Goal: Task Accomplishment & Management: Manage account settings

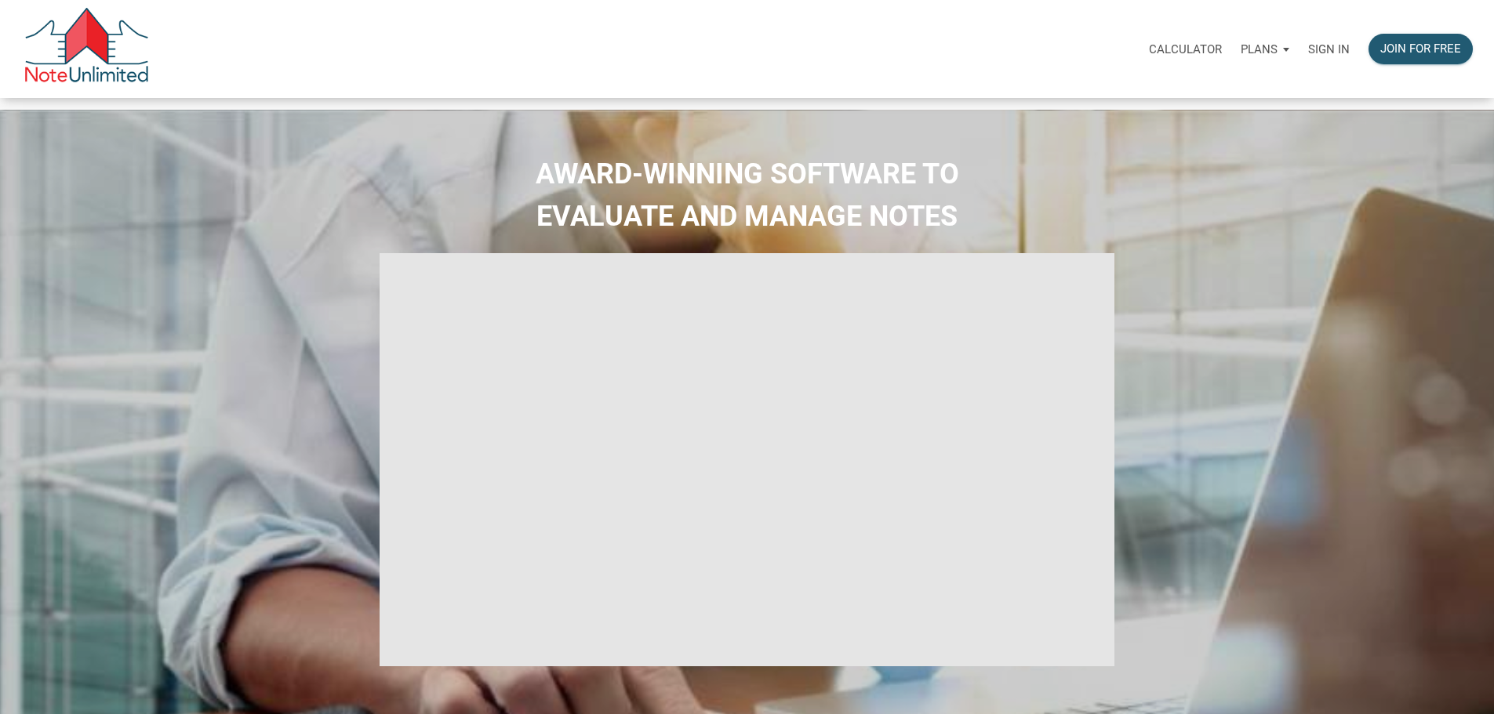
type input "Introduction to new features"
select select
click at [1302, 42] on div "Sign in" at bounding box center [1329, 48] width 60 height 49
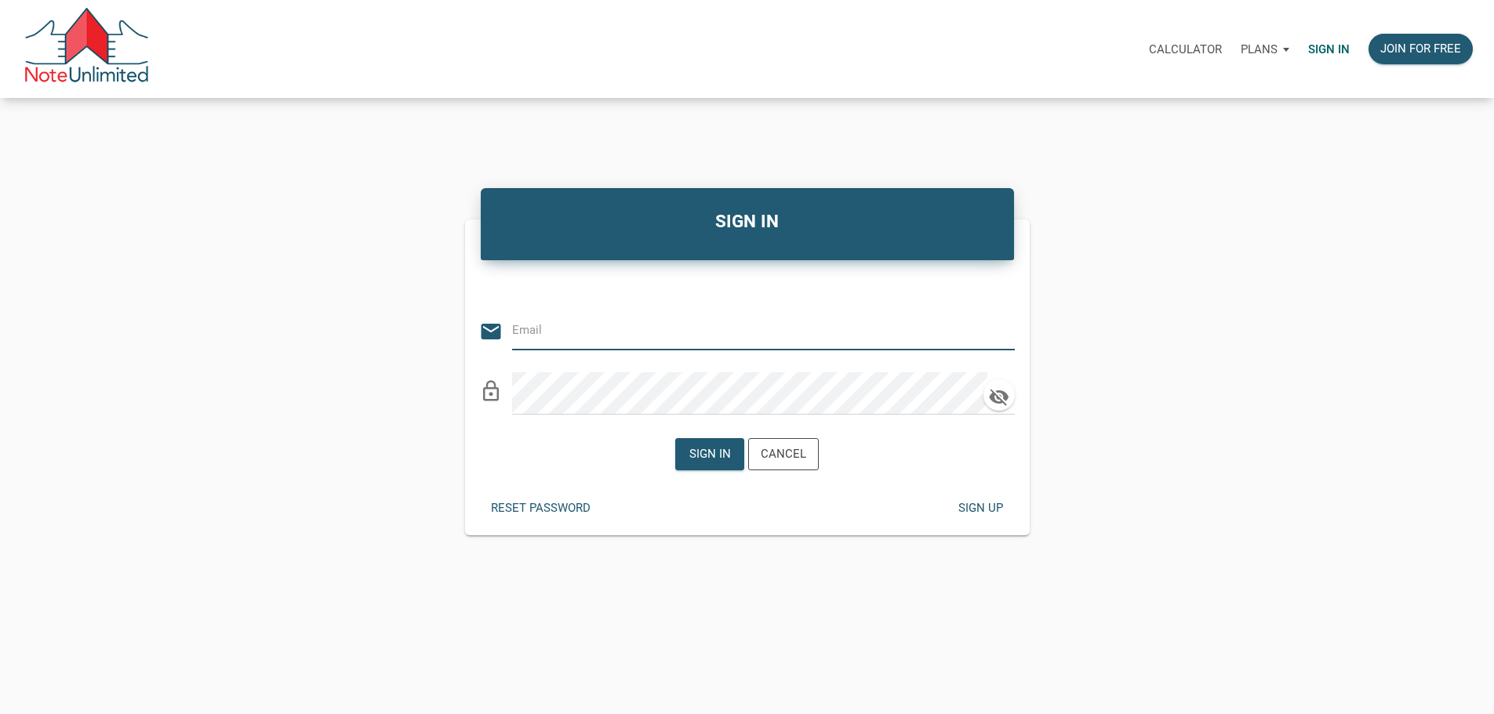
type input "[EMAIL_ADDRESS][DOMAIN_NAME]"
click at [714, 463] on div "Sign in" at bounding box center [710, 454] width 42 height 18
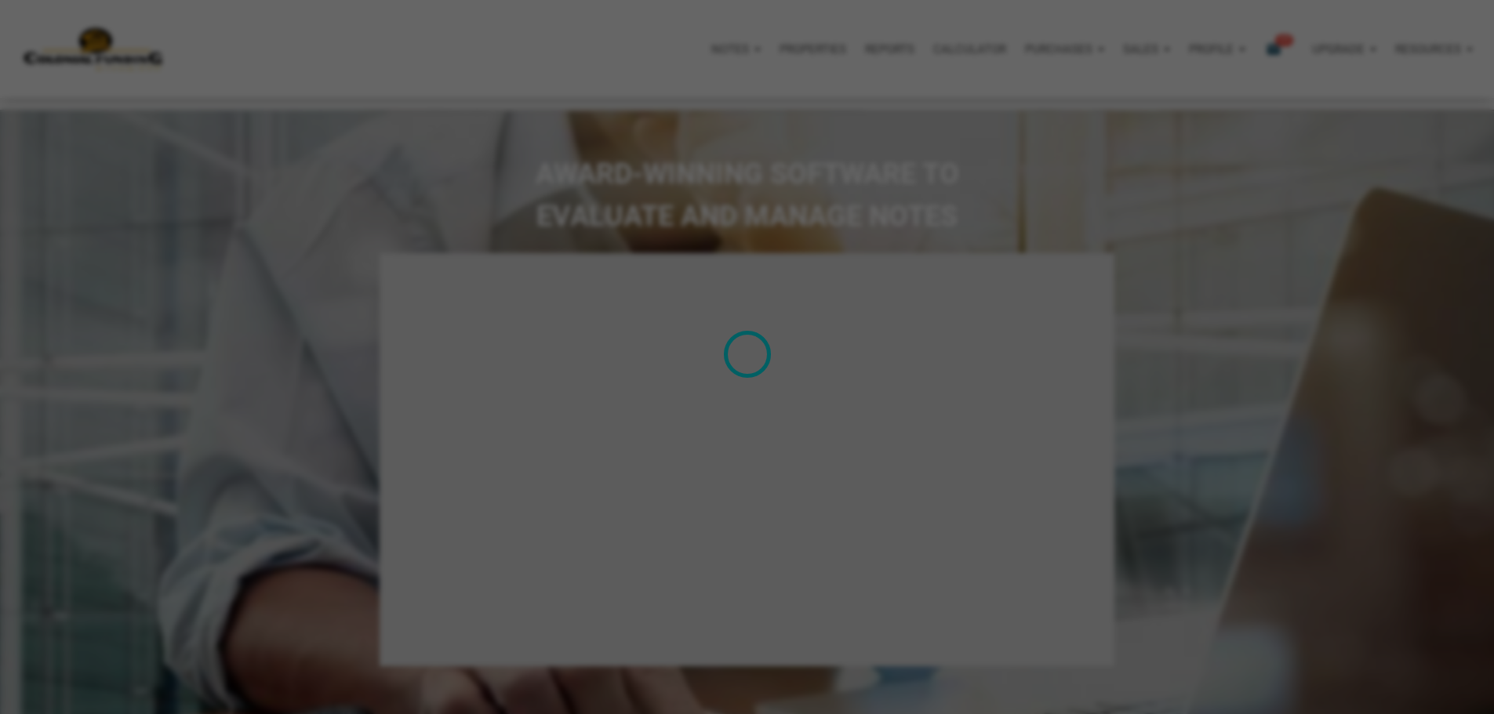
type input "Introduction to new features"
select select
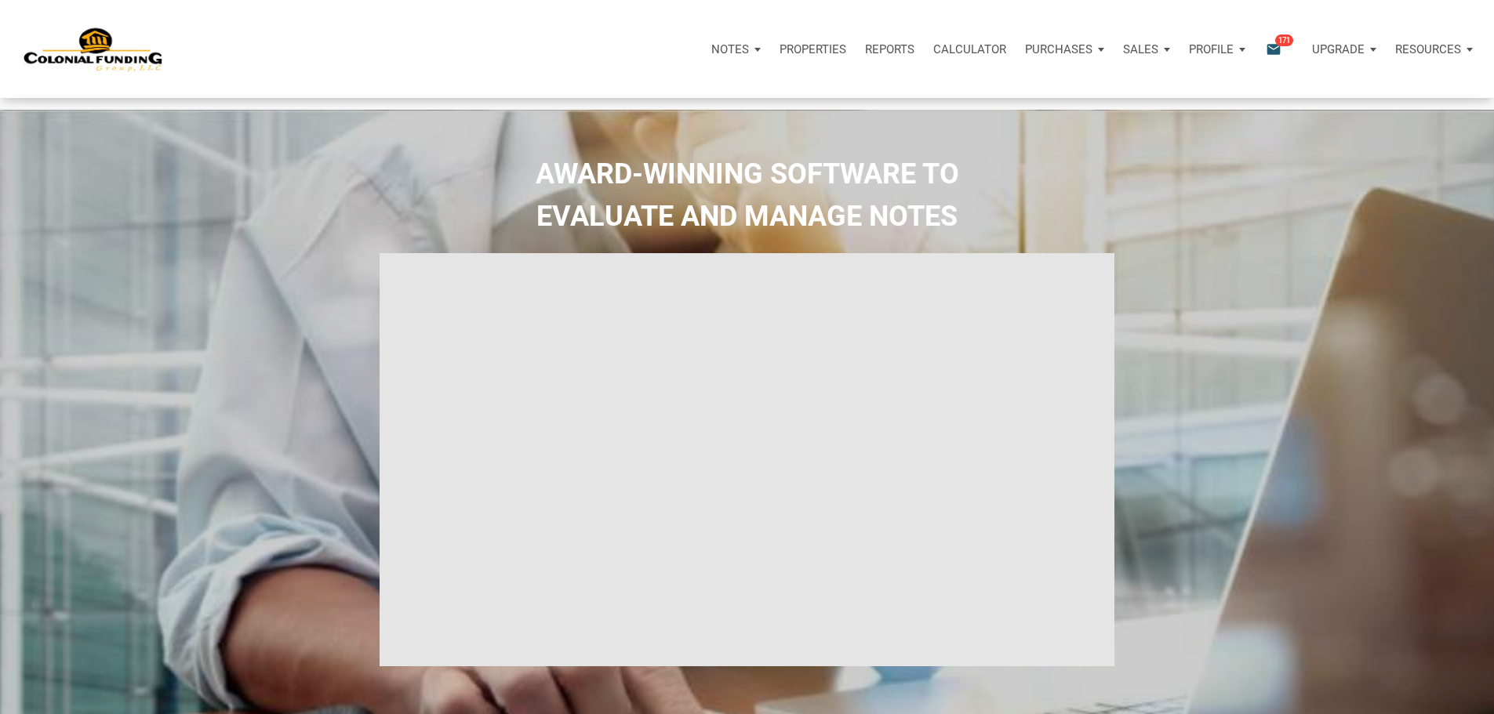
click at [1264, 58] on div "Notifications email 171" at bounding box center [1282, 49] width 37 height 18
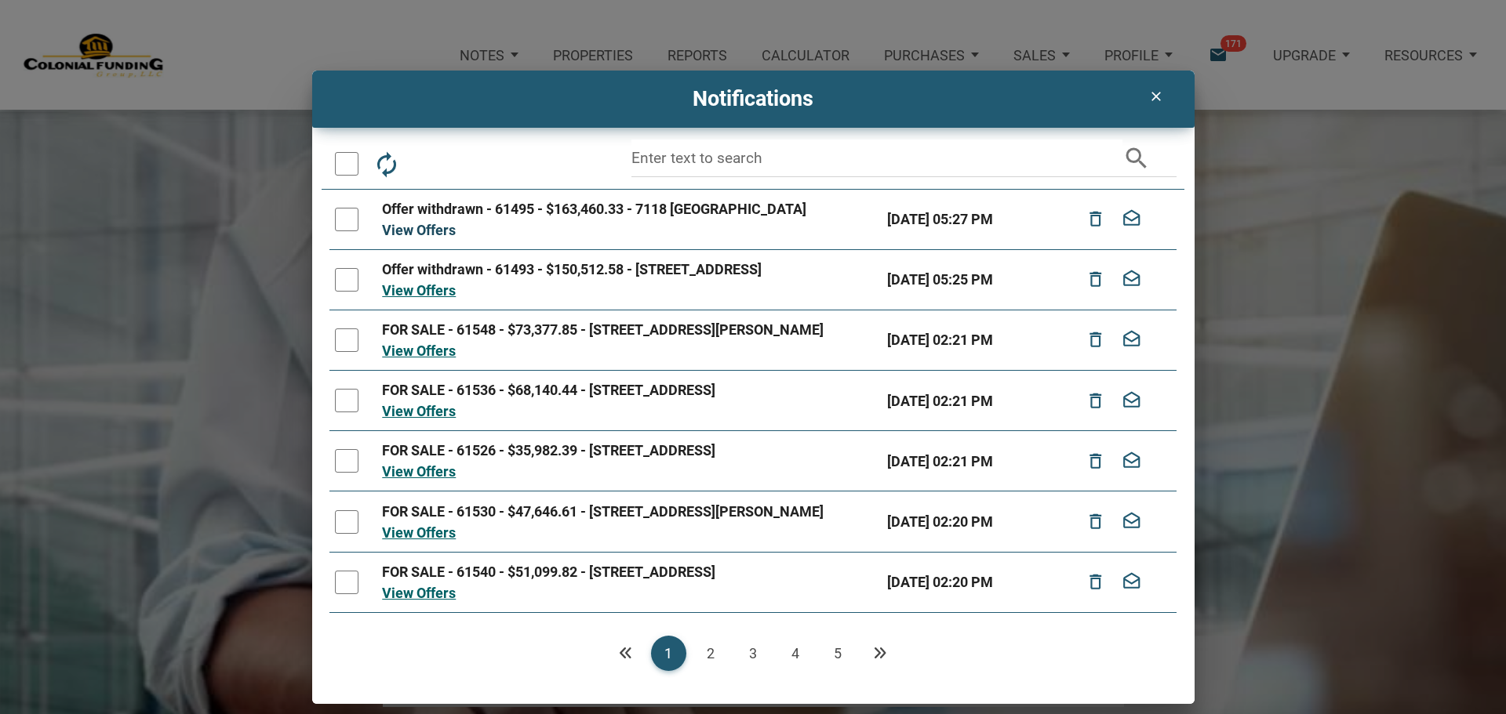
click at [431, 234] on link "View Offers" at bounding box center [419, 230] width 74 height 16
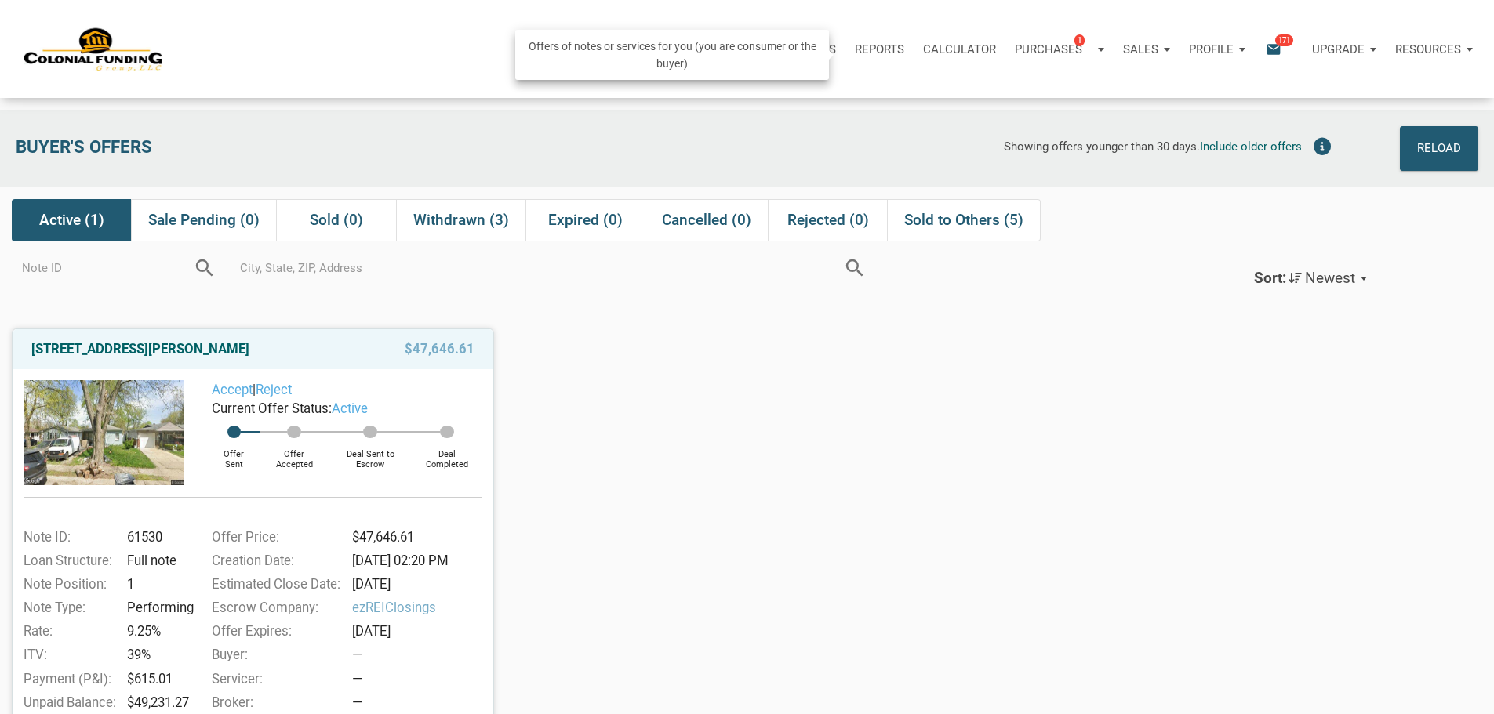
click at [1015, 56] on p "Purchases" at bounding box center [1048, 49] width 67 height 14
click at [961, 107] on link "Note Offers 1" at bounding box center [1035, 91] width 149 height 32
click at [1015, 58] on div "Purchases 1" at bounding box center [1054, 49] width 78 height 18
click at [961, 107] on link "Note Offers 1" at bounding box center [1035, 91] width 149 height 32
click at [1005, 68] on div "Purchases 1" at bounding box center [1059, 49] width 108 height 47
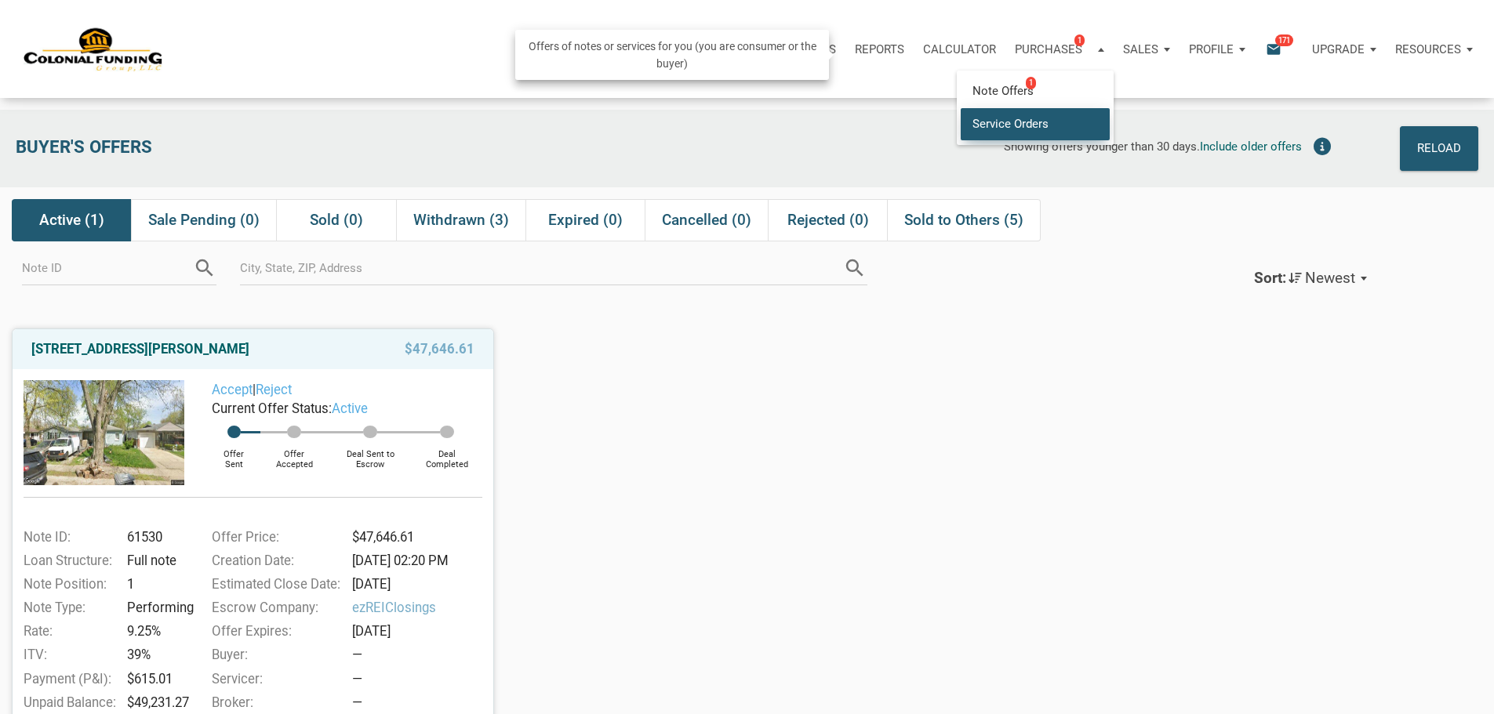
click at [961, 140] on link "Service Orders" at bounding box center [1035, 123] width 149 height 32
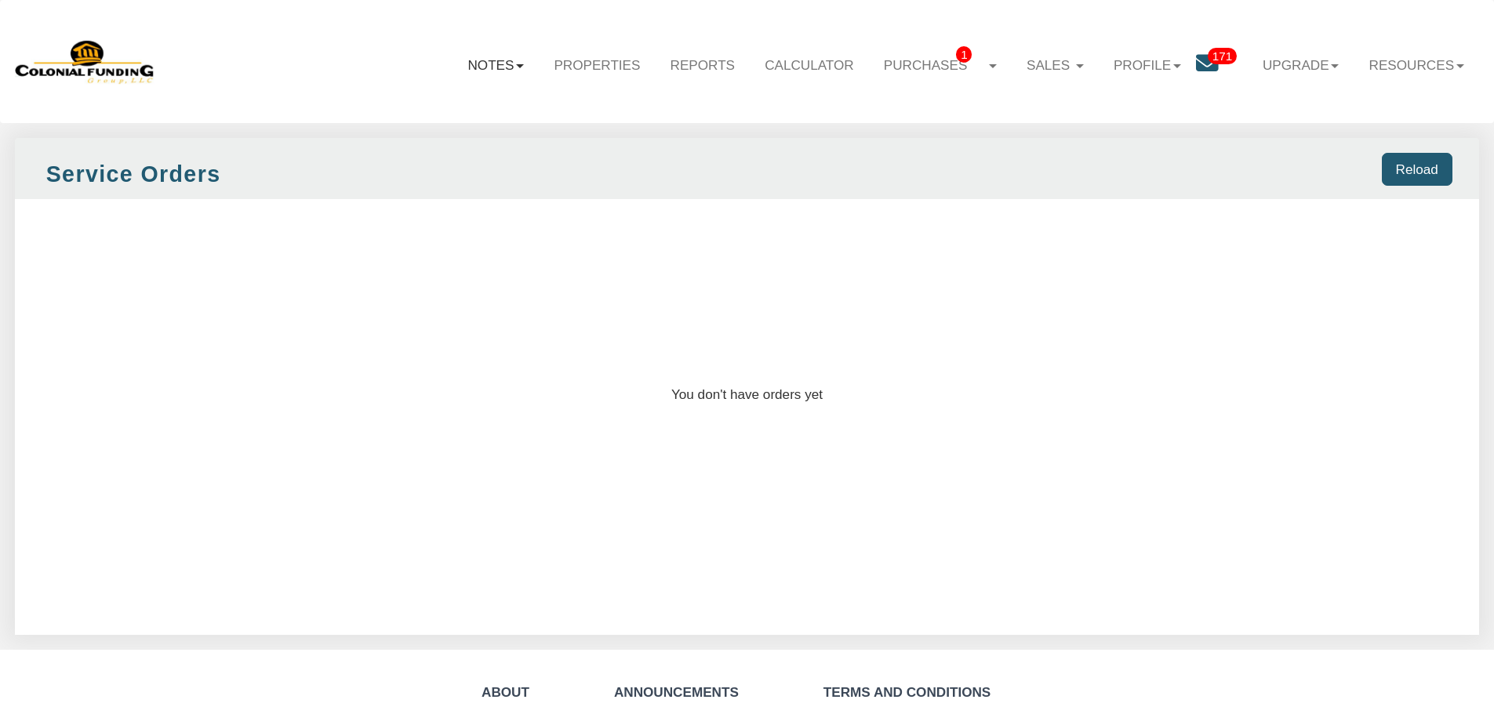
click at [510, 71] on link "Notes" at bounding box center [495, 64] width 86 height 45
click at [1209, 67] on link "171" at bounding box center [1222, 66] width 52 height 48
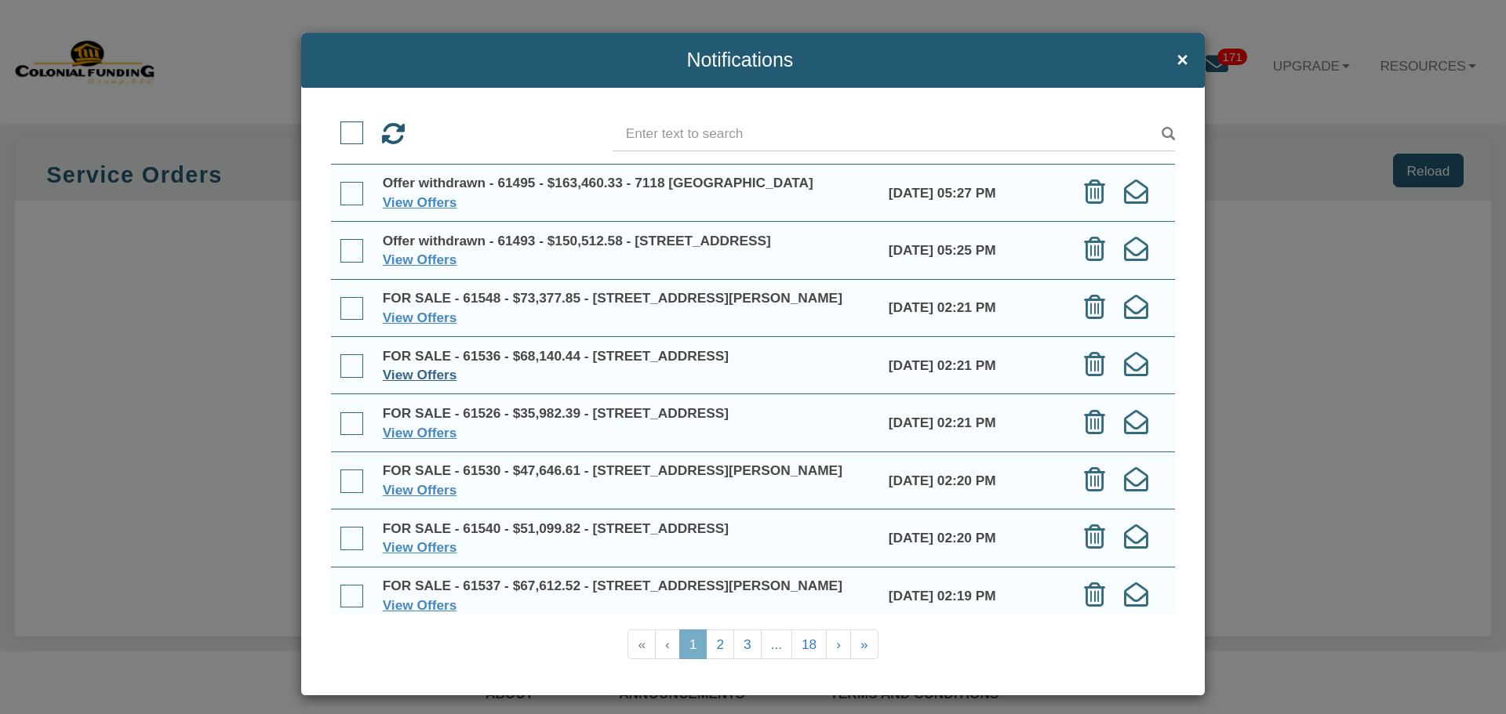
click at [441, 383] on link "View Offers" at bounding box center [420, 375] width 74 height 16
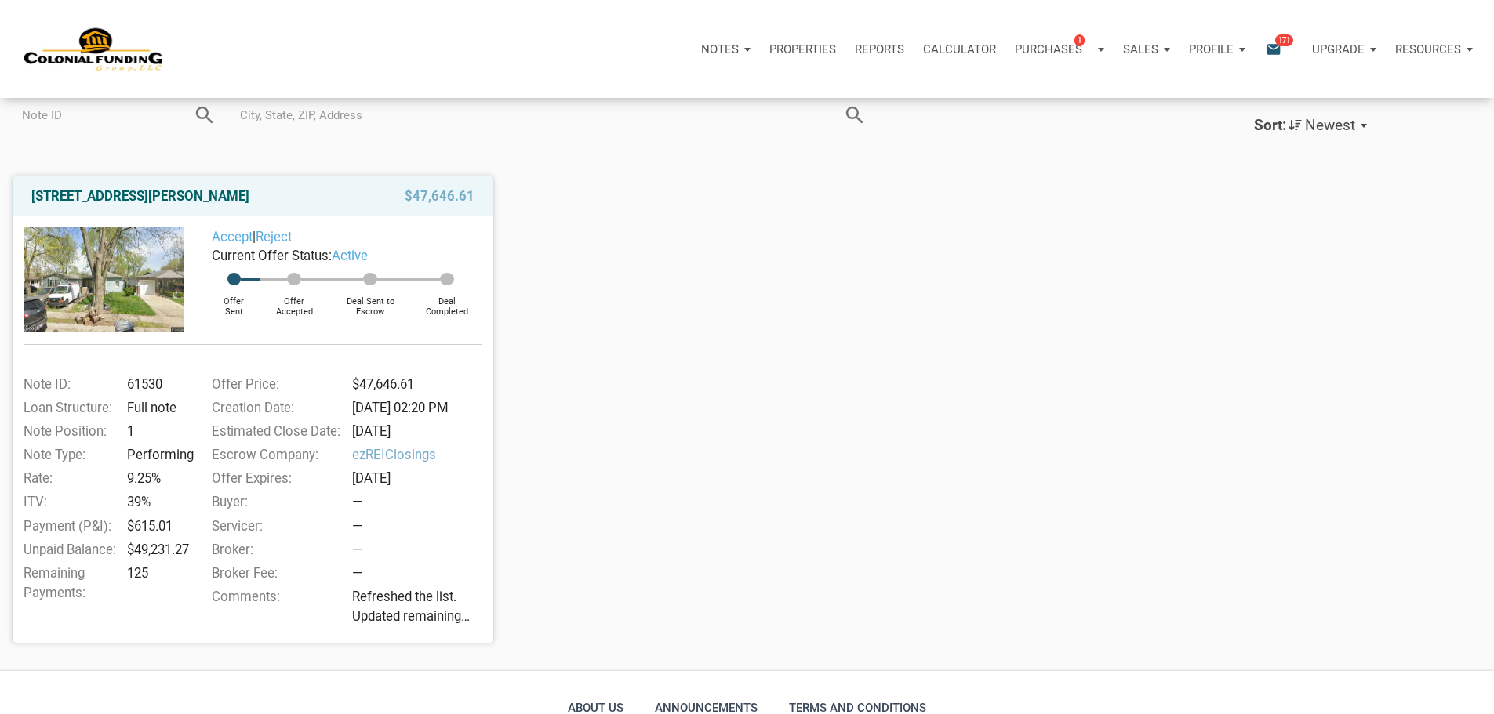
scroll to position [157, 0]
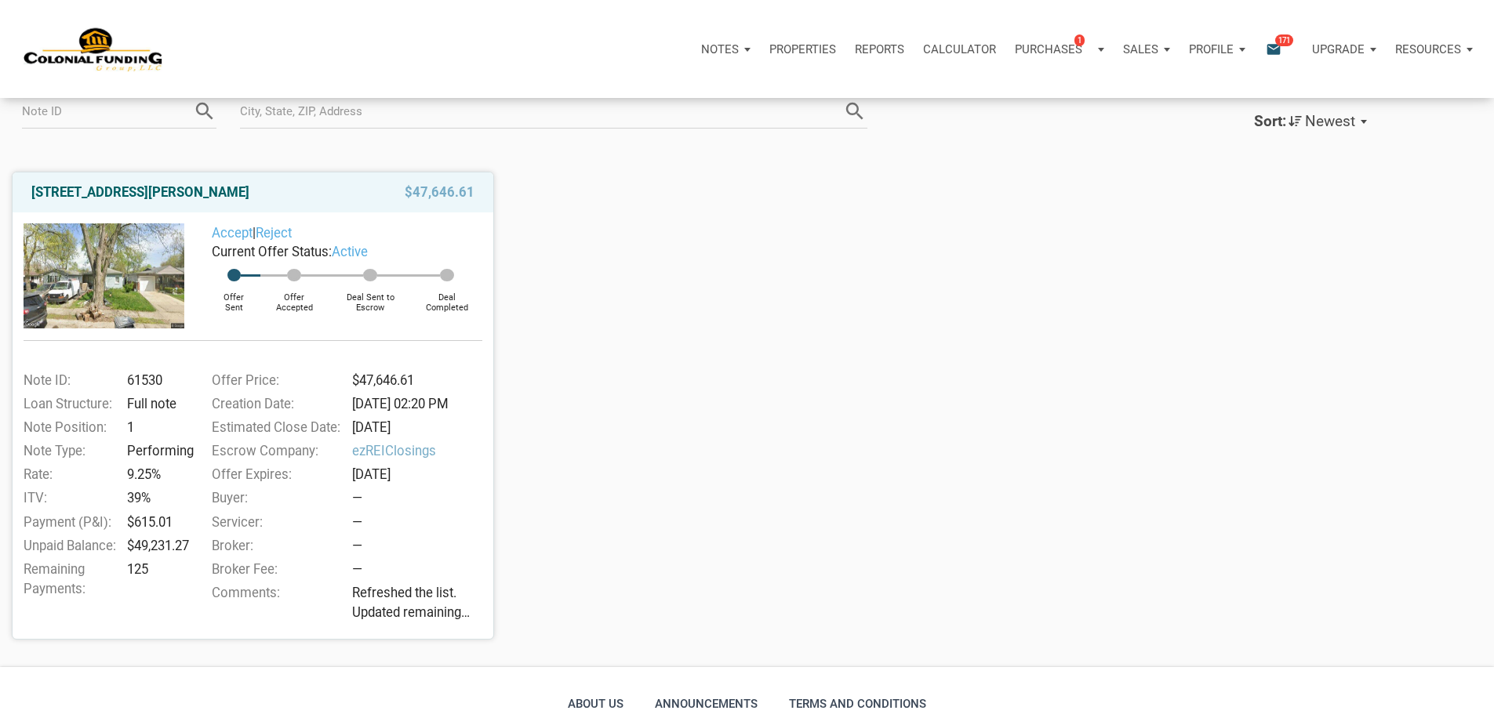
click at [1333, 60] on div "Upgrade" at bounding box center [1343, 49] width 83 height 47
click at [1410, 55] on p "Resources" at bounding box center [1428, 49] width 66 height 14
click at [701, 56] on p "Notes" at bounding box center [720, 49] width 38 height 14
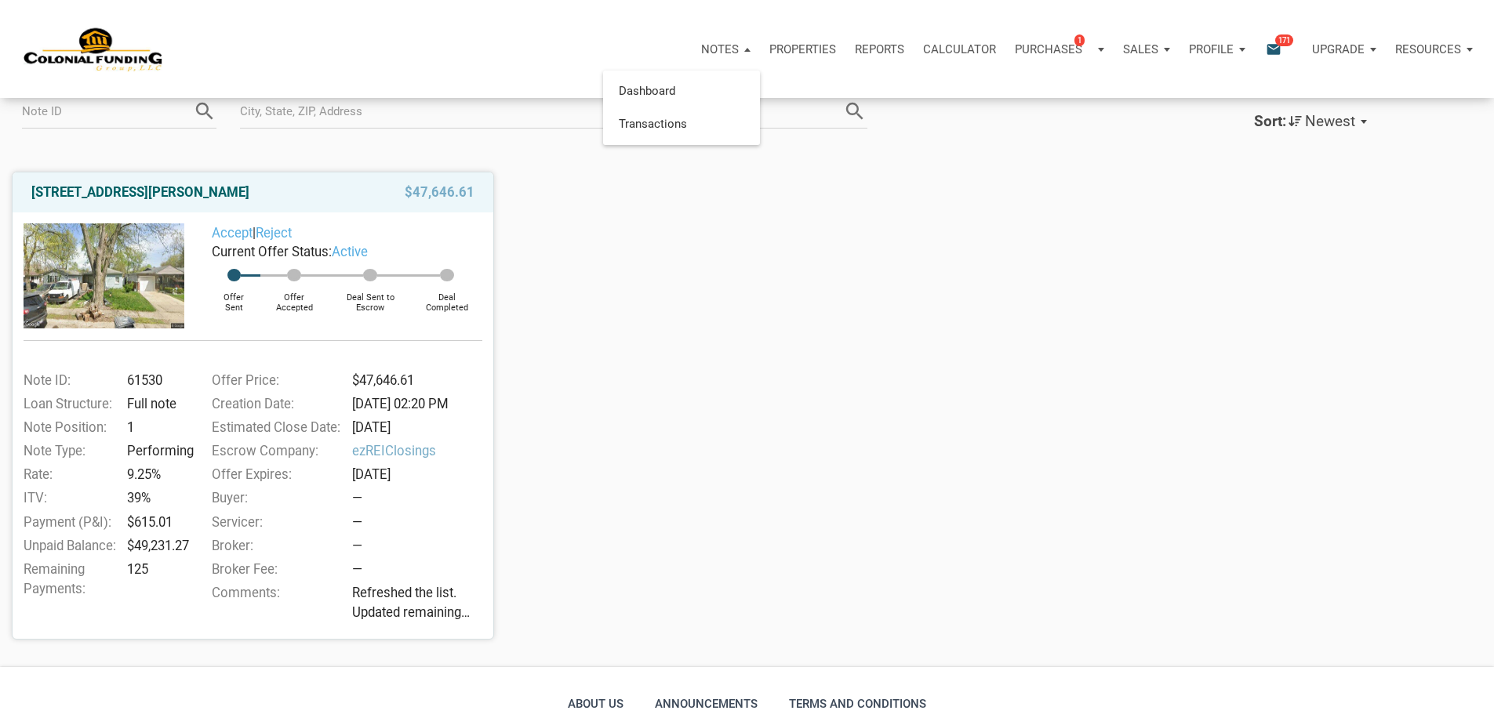
click at [701, 56] on p "Notes" at bounding box center [720, 49] width 38 height 14
